Goal: Task Accomplishment & Management: Manage account settings

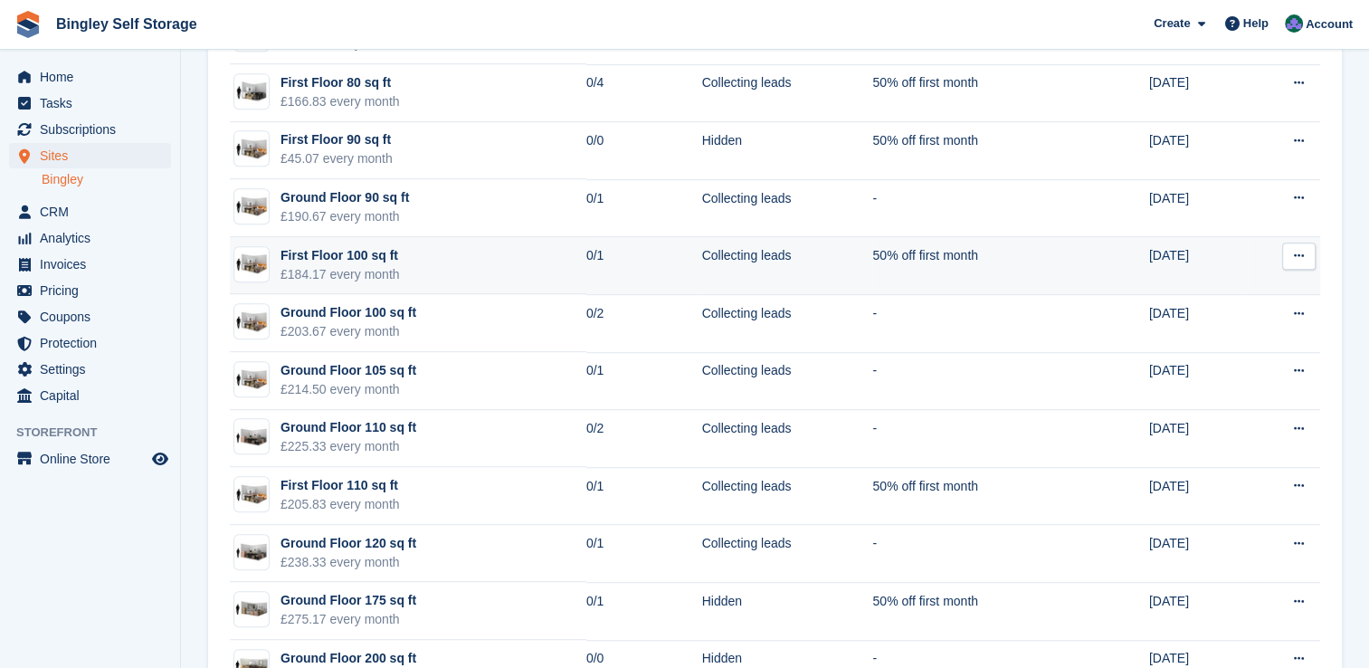
scroll to position [1105, 0]
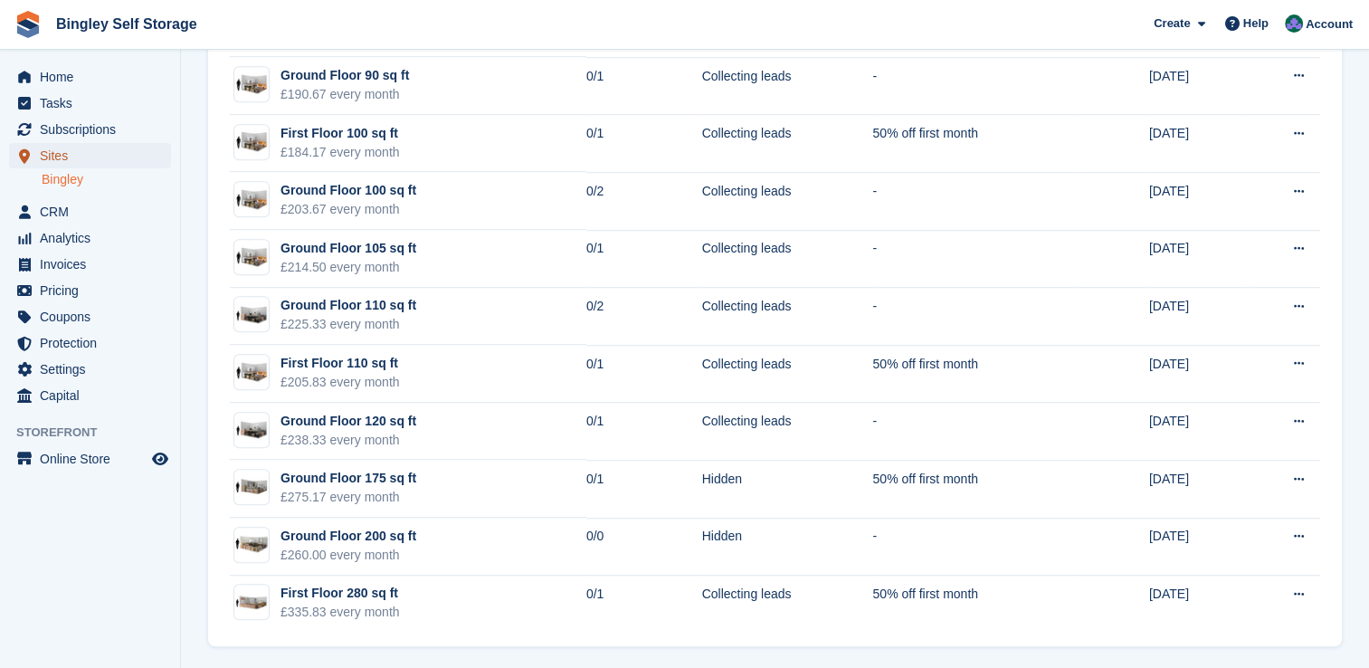
click at [79, 158] on span "Sites" at bounding box center [94, 155] width 109 height 25
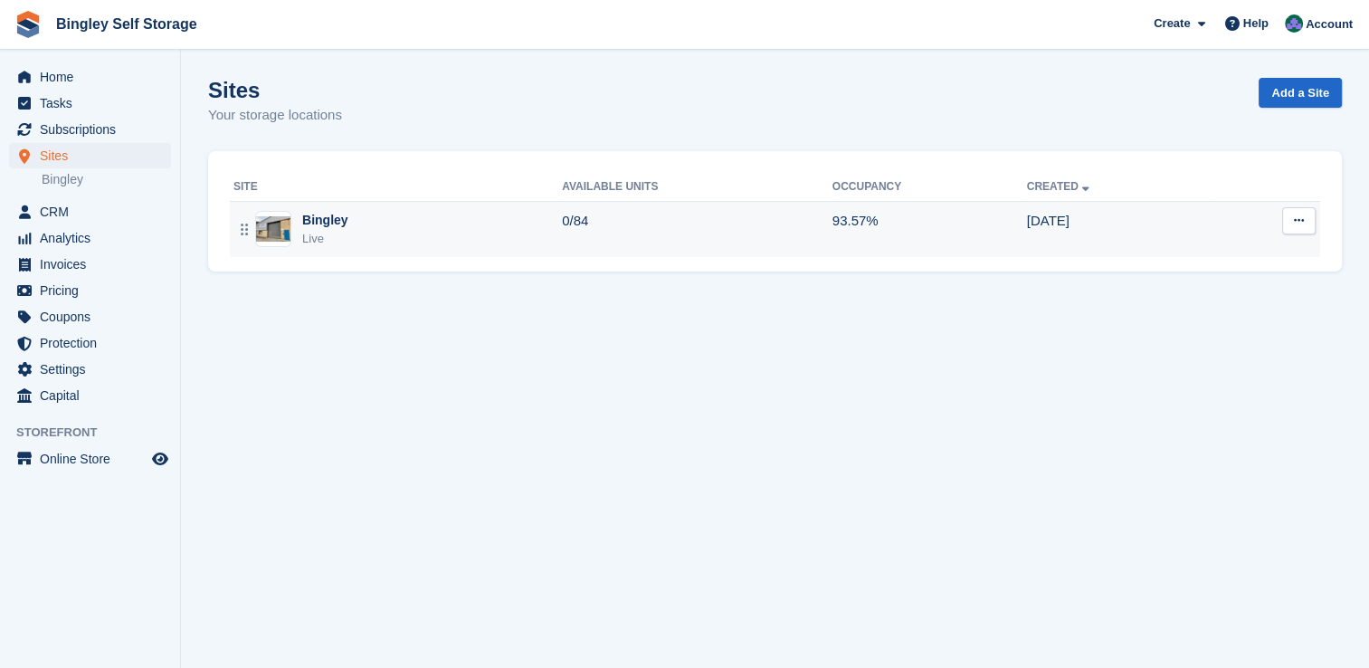
click at [346, 229] on div "Bingley Live" at bounding box center [397, 229] width 328 height 37
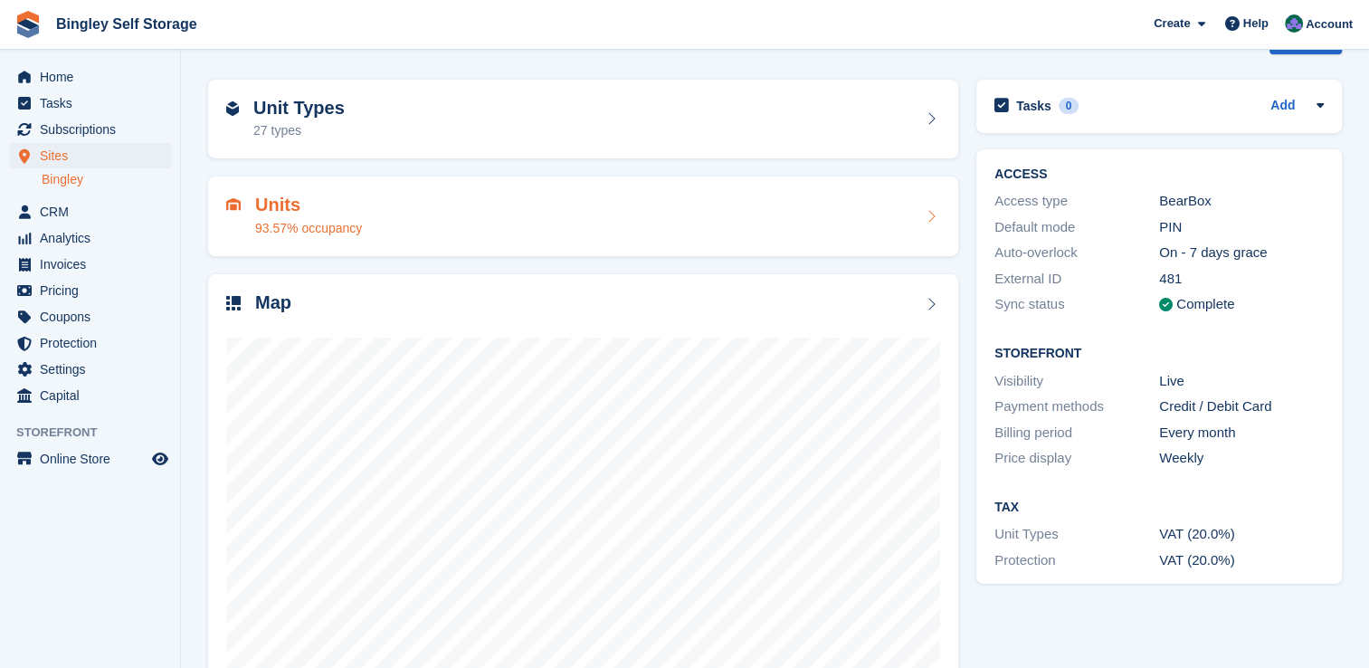
scroll to position [103, 0]
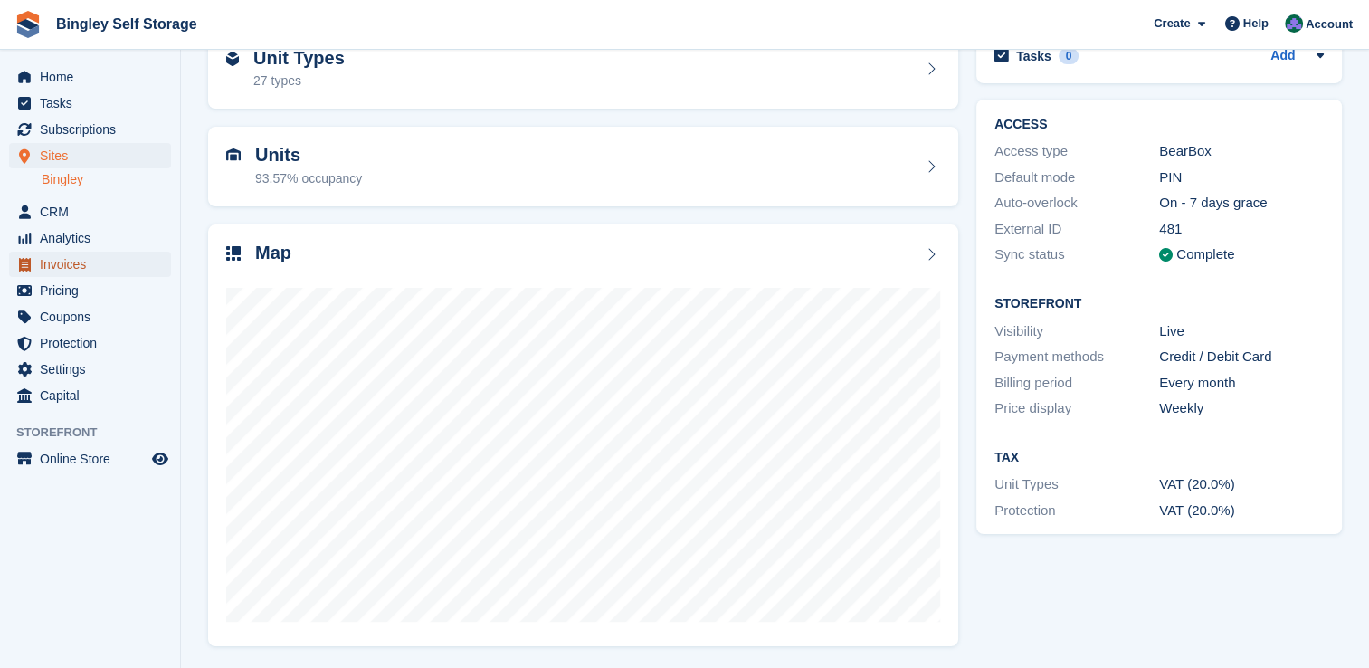
click at [81, 261] on span "Invoices" at bounding box center [94, 263] width 109 height 25
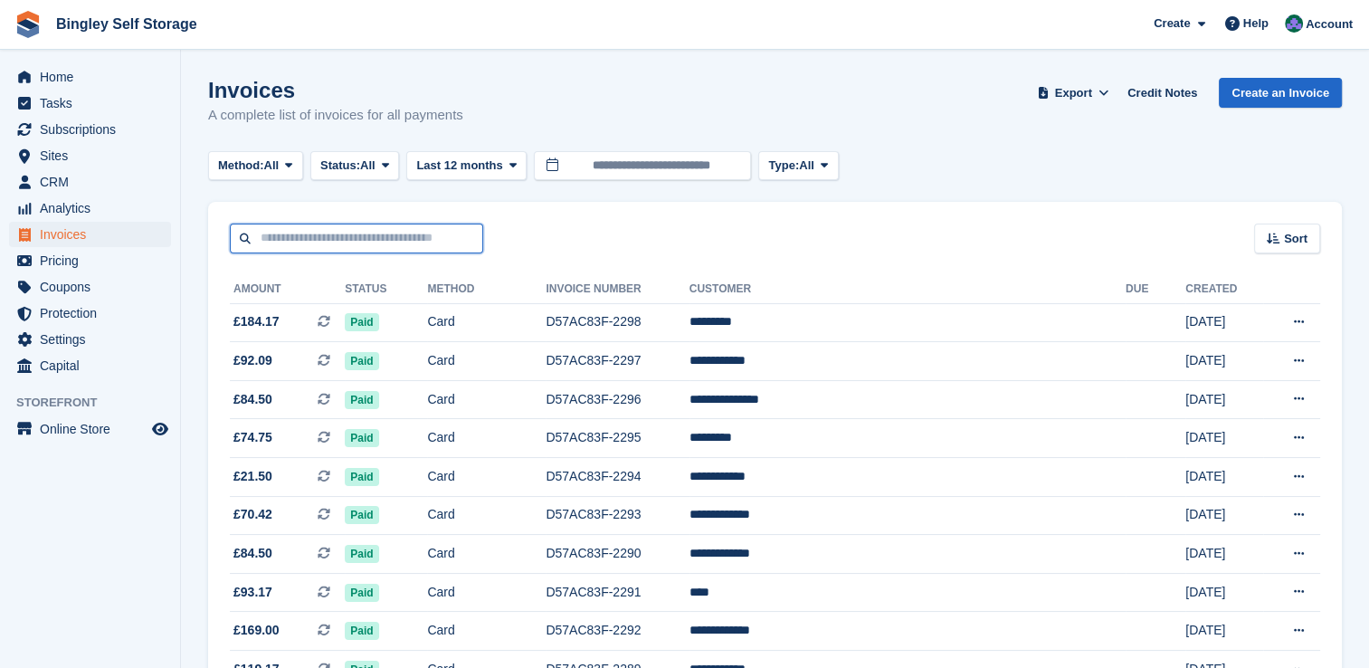
click at [287, 232] on input "text" at bounding box center [356, 238] width 253 height 30
type input "*******"
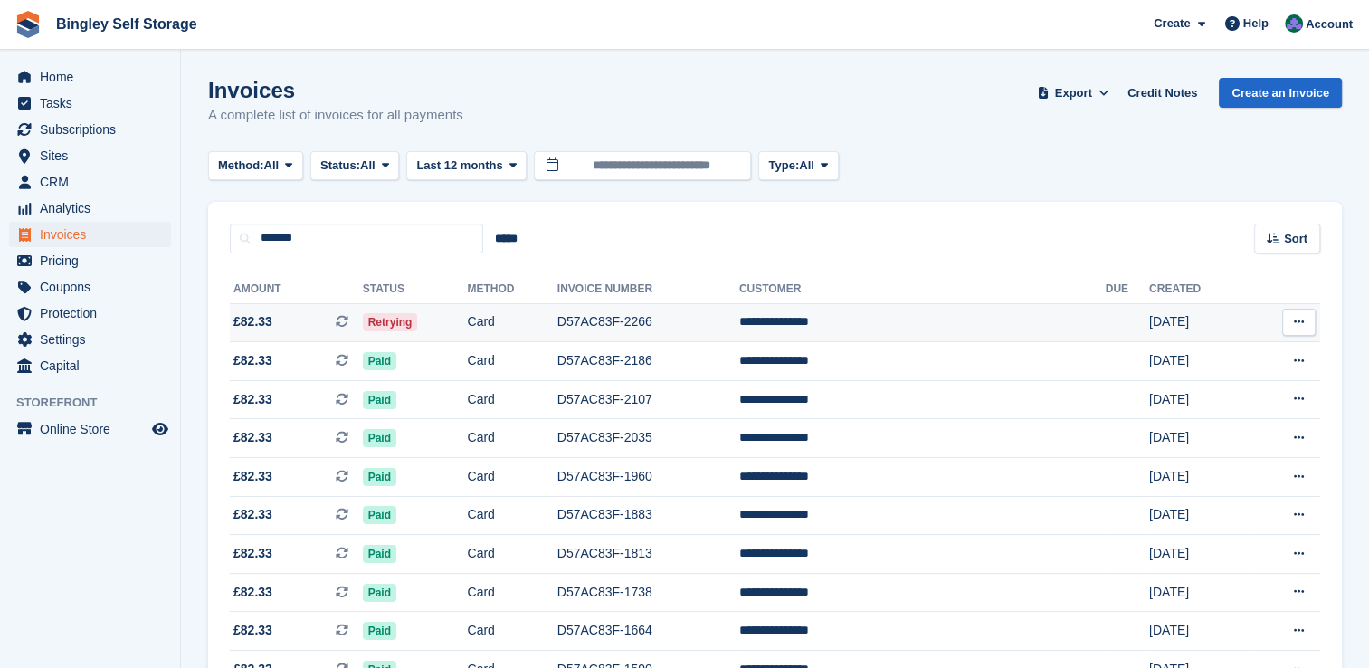
click at [648, 327] on td "D57AC83F-2266" at bounding box center [648, 322] width 182 height 39
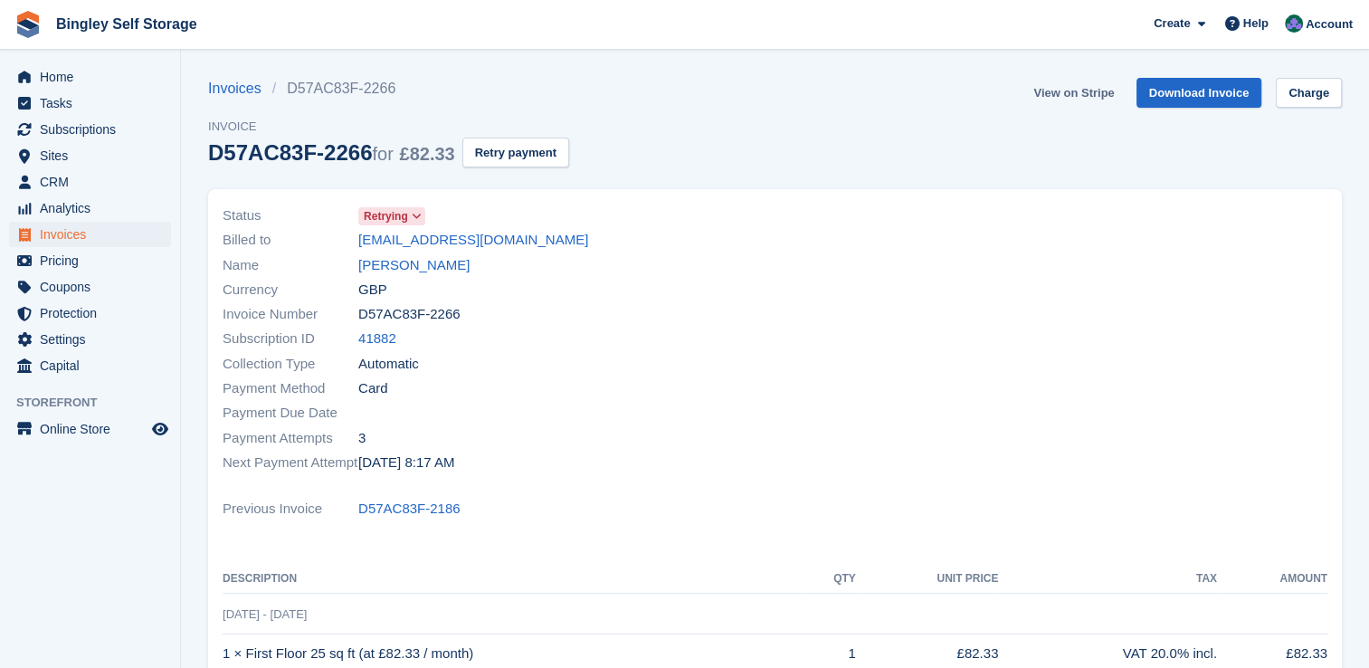
click at [1103, 97] on link "View on Stripe" at bounding box center [1073, 93] width 95 height 30
click at [1086, 87] on link "View on Stripe" at bounding box center [1073, 93] width 95 height 30
drag, startPoint x: 83, startPoint y: 81, endPoint x: 236, endPoint y: 81, distance: 152.9
click at [83, 81] on span "Home" at bounding box center [94, 76] width 109 height 25
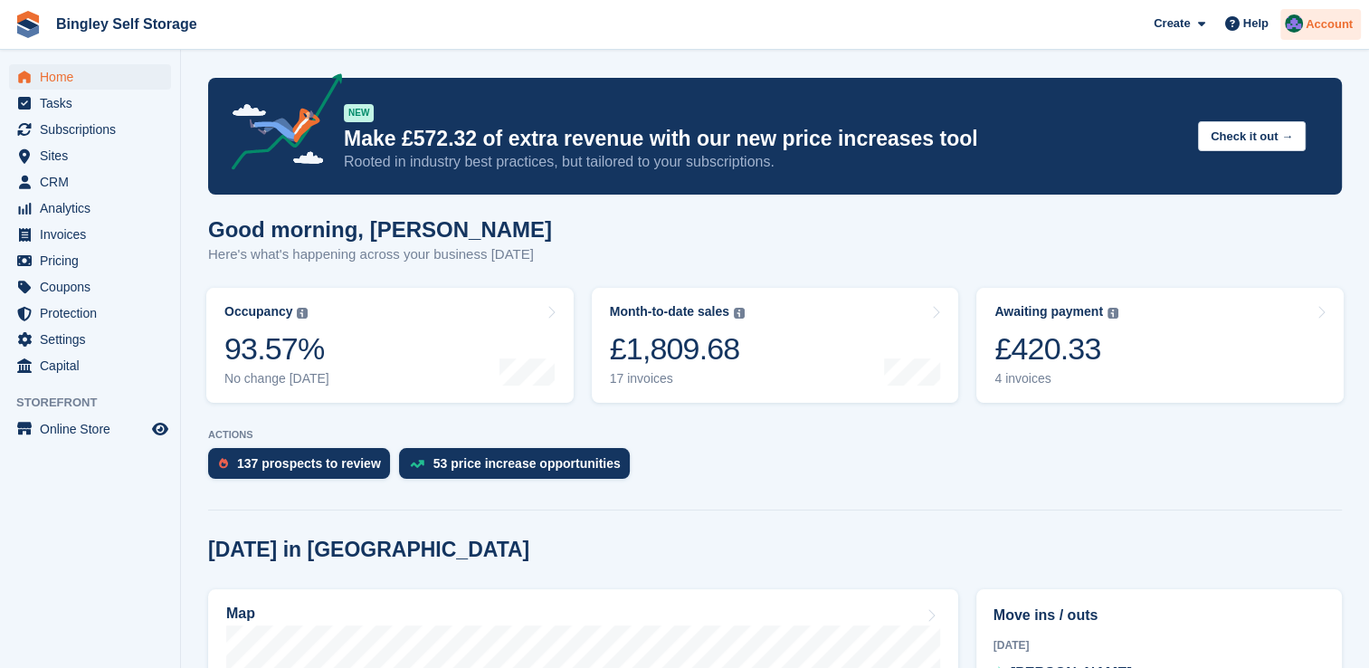
click at [1321, 28] on span "Account" at bounding box center [1328, 24] width 47 height 18
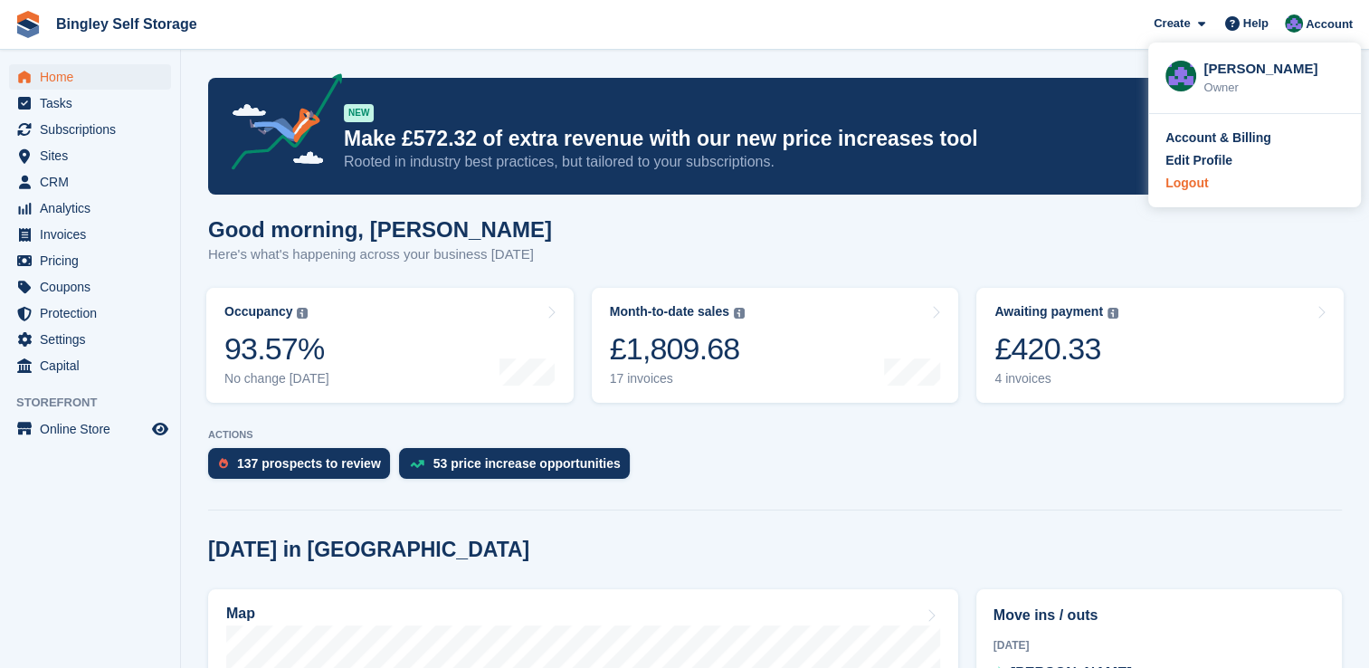
click at [1205, 181] on div "Logout" at bounding box center [1186, 183] width 43 height 19
